Goal: Find contact information: Find contact information

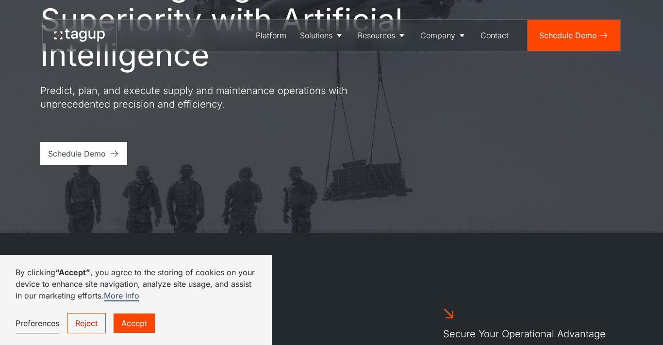
scroll to position [120, 0]
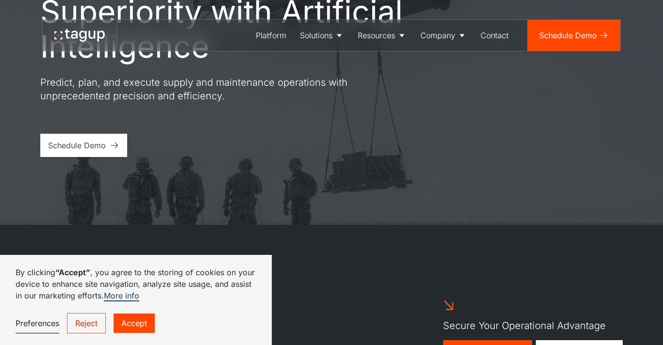
click at [131, 329] on link "Accept" at bounding box center [134, 323] width 41 height 19
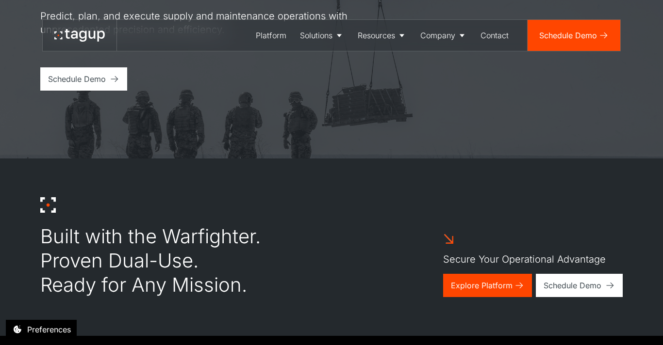
scroll to position [0, 0]
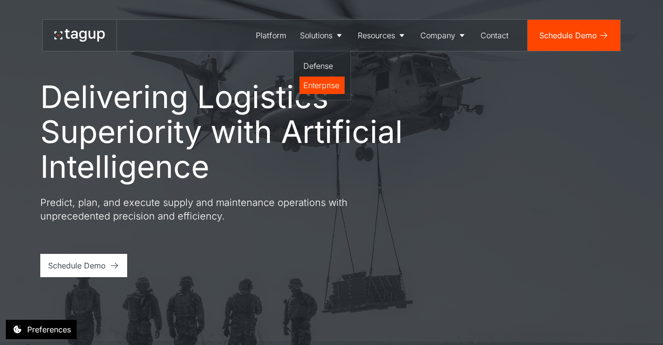
click at [321, 83] on div "Enterprise" at bounding box center [321, 86] width 37 height 12
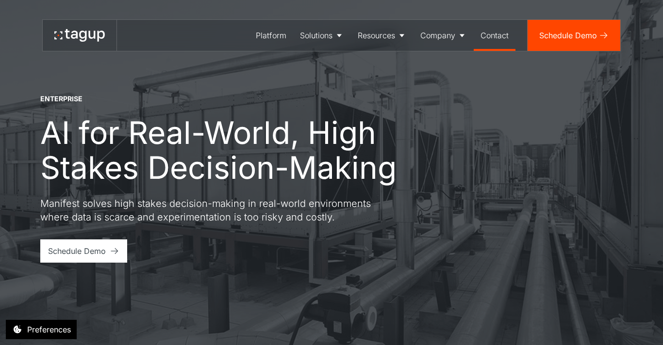
click at [486, 34] on div "Contact" at bounding box center [494, 36] width 28 height 12
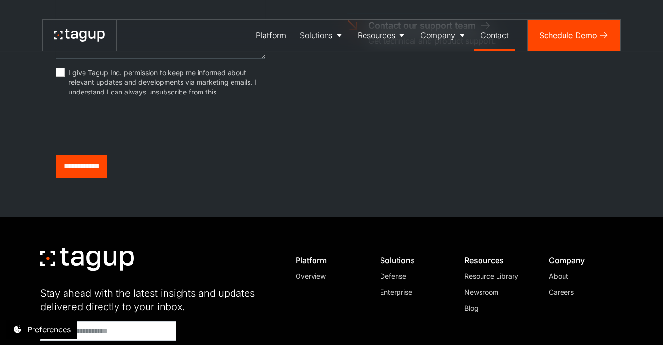
scroll to position [557, 0]
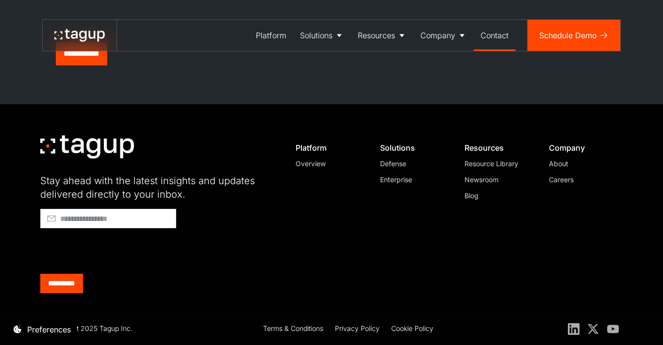
click at [564, 166] on div "About" at bounding box center [582, 164] width 66 height 10
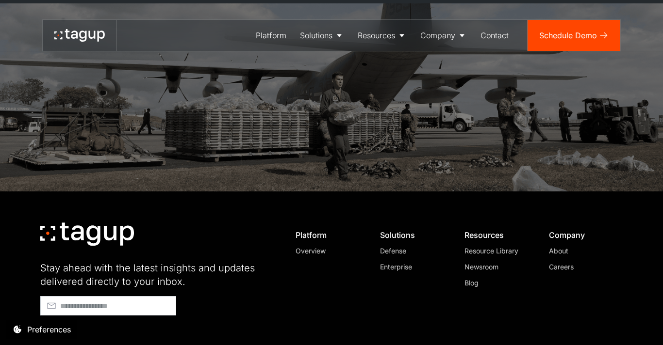
scroll to position [2780, 0]
